Goal: Task Accomplishment & Management: Complete application form

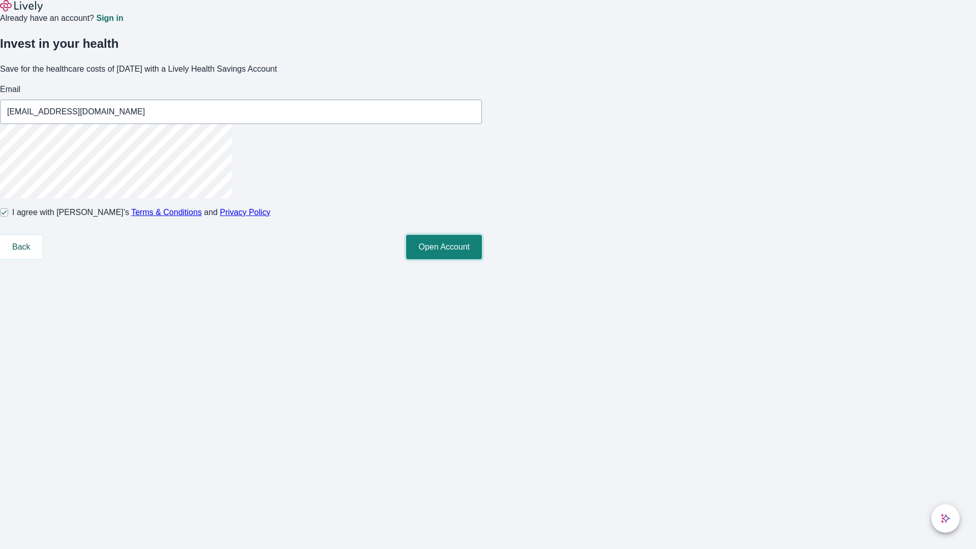
click at [482, 259] on button "Open Account" at bounding box center [444, 247] width 76 height 24
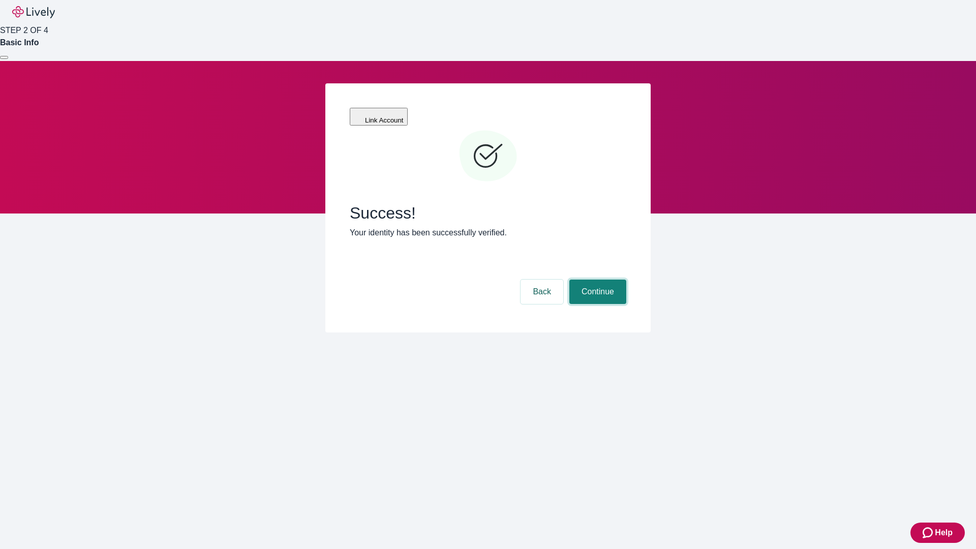
click at [596, 280] on button "Continue" at bounding box center [598, 292] width 57 height 24
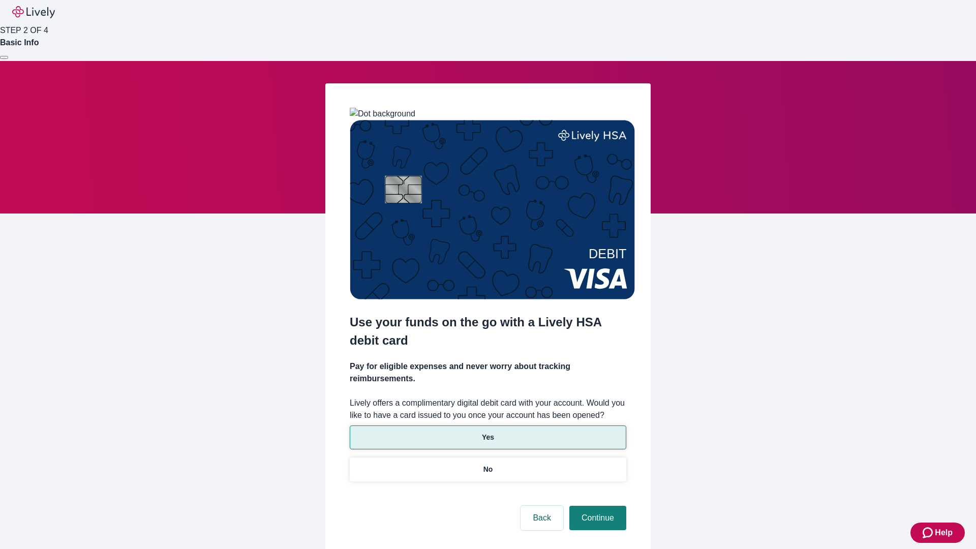
click at [488, 432] on p "Yes" at bounding box center [488, 437] width 12 height 11
click at [596, 506] on button "Continue" at bounding box center [598, 518] width 57 height 24
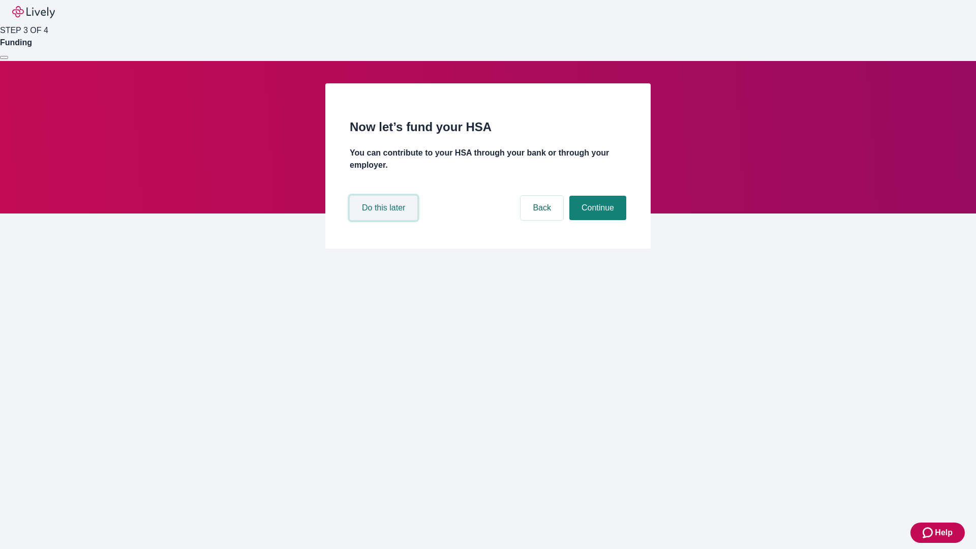
click at [385, 220] on button "Do this later" at bounding box center [384, 208] width 68 height 24
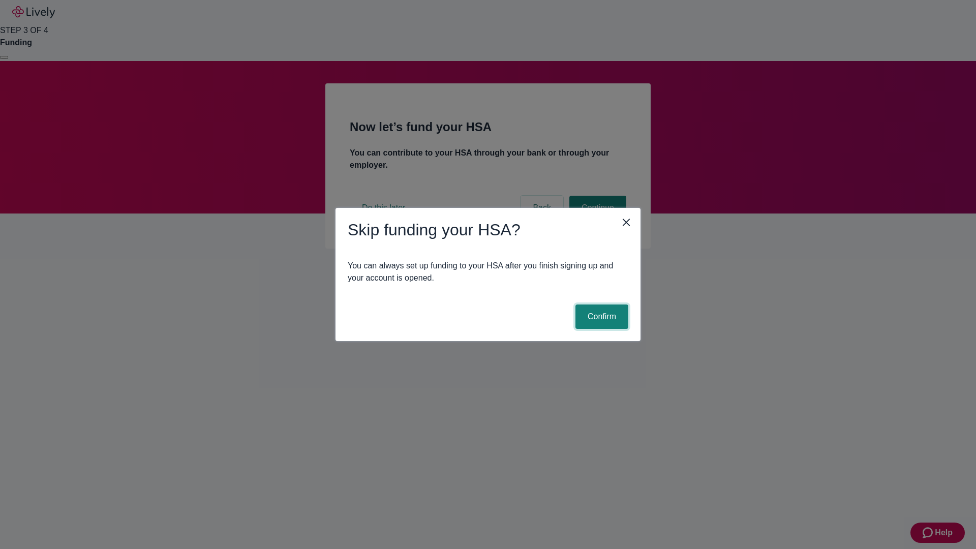
click at [601, 317] on button "Confirm" at bounding box center [602, 317] width 53 height 24
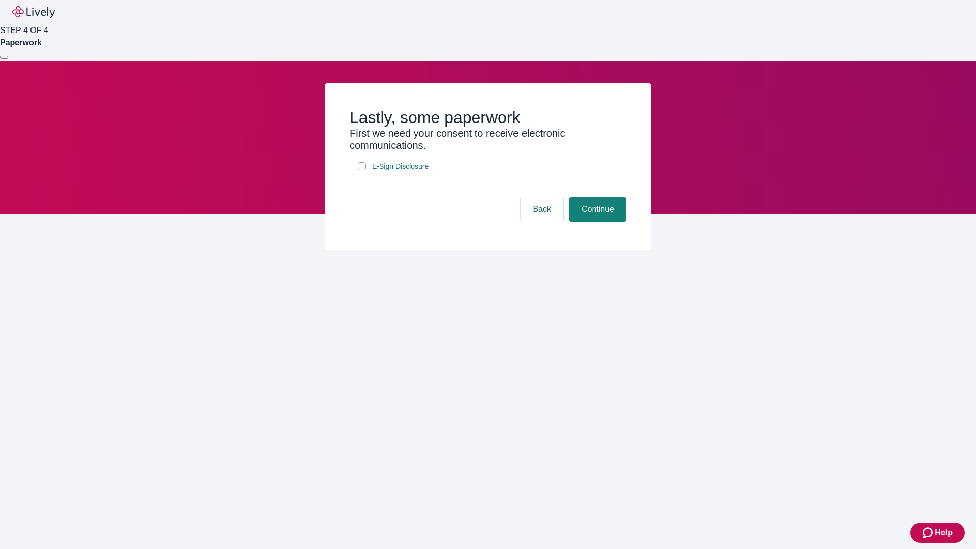
click at [362, 170] on input "E-Sign Disclosure" at bounding box center [362, 166] width 8 height 8
checkbox input "true"
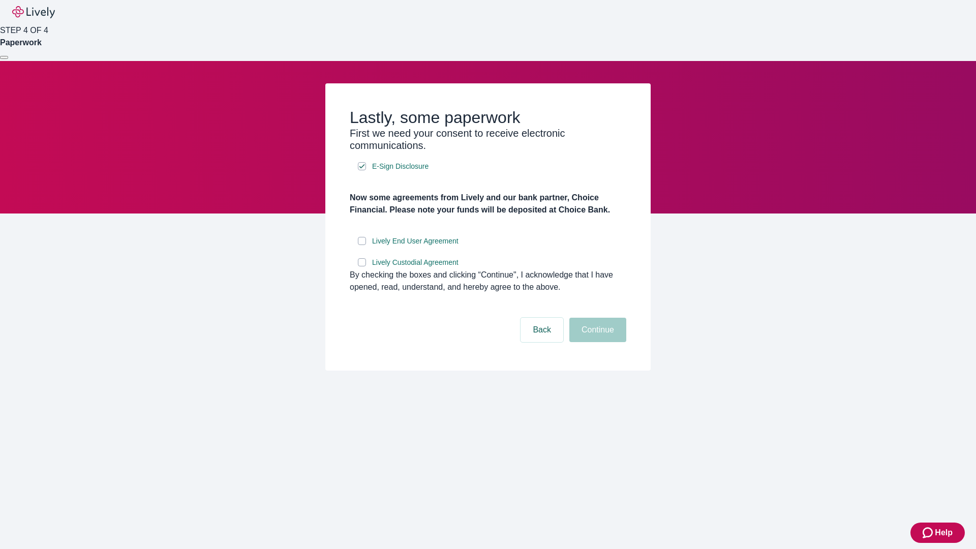
click at [362, 245] on input "Lively End User Agreement" at bounding box center [362, 241] width 8 height 8
checkbox input "true"
click at [362, 266] on input "Lively Custodial Agreement" at bounding box center [362, 262] width 8 height 8
checkbox input "true"
click at [596, 342] on button "Continue" at bounding box center [598, 330] width 57 height 24
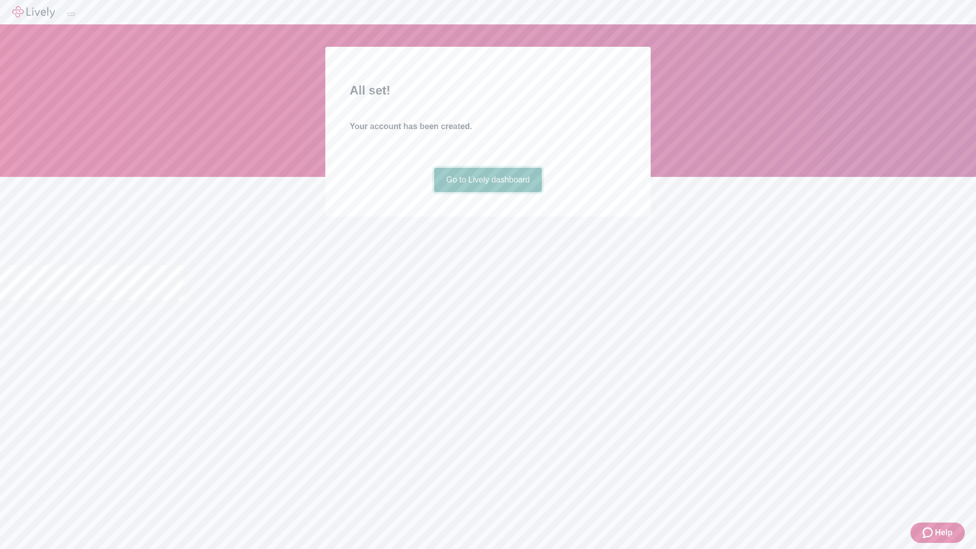
click at [488, 192] on link "Go to Lively dashboard" at bounding box center [488, 180] width 108 height 24
